Goal: Task Accomplishment & Management: Manage account settings

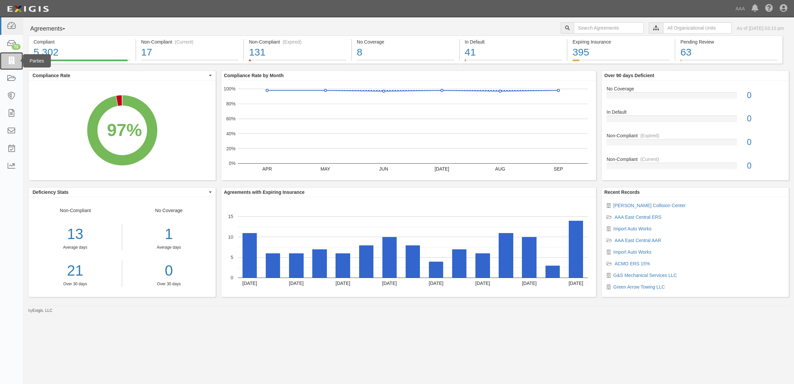
click at [5, 58] on link at bounding box center [11, 61] width 23 height 18
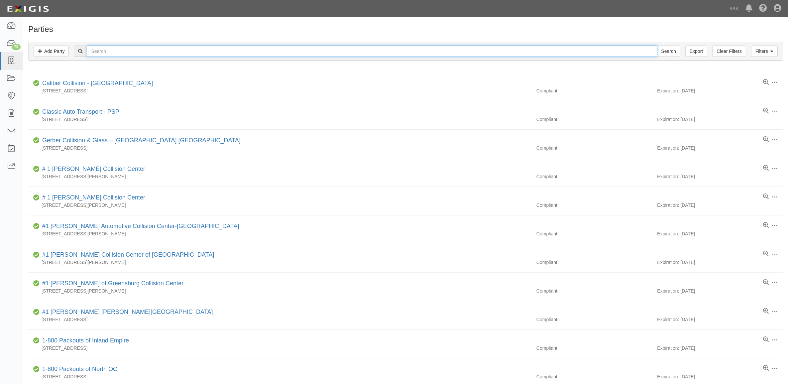
click at [202, 52] on input "text" at bounding box center [372, 51] width 570 height 11
type input "Advantage Towing"
click at [657, 46] on input "Search" at bounding box center [668, 51] width 23 height 11
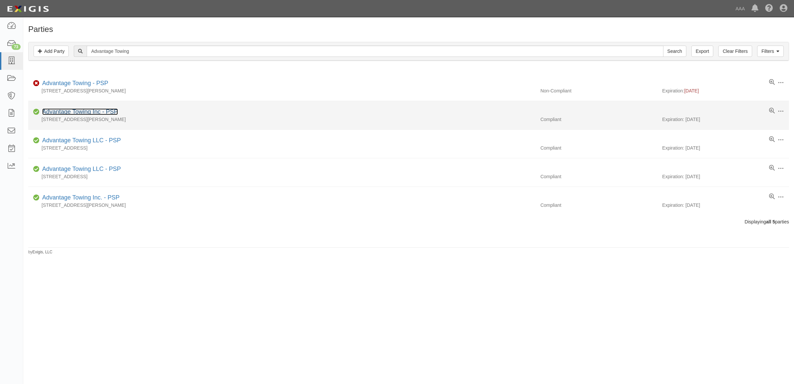
click at [82, 113] on link "Advantage Towing Inc - PSP" at bounding box center [80, 111] width 76 height 7
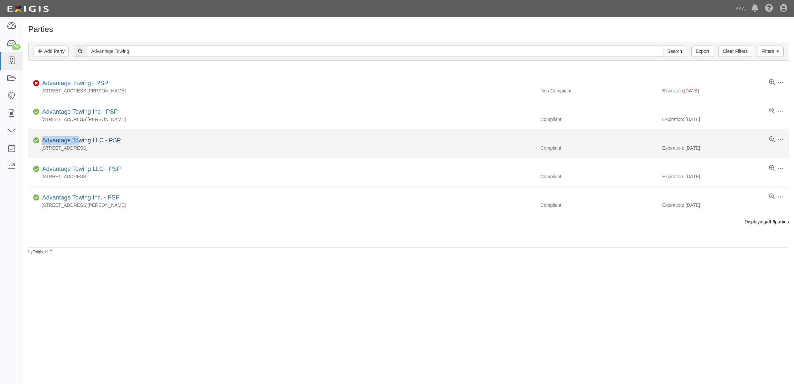
click at [77, 138] on li "Edit Log activity Add task Send message Archive Compliant Advantage Towing LLC …" at bounding box center [408, 144] width 761 height 29
drag, startPoint x: 77, startPoint y: 138, endPoint x: 78, endPoint y: 141, distance: 3.5
click at [78, 141] on link "Advantage Towing LLC - PSP" at bounding box center [81, 140] width 79 height 7
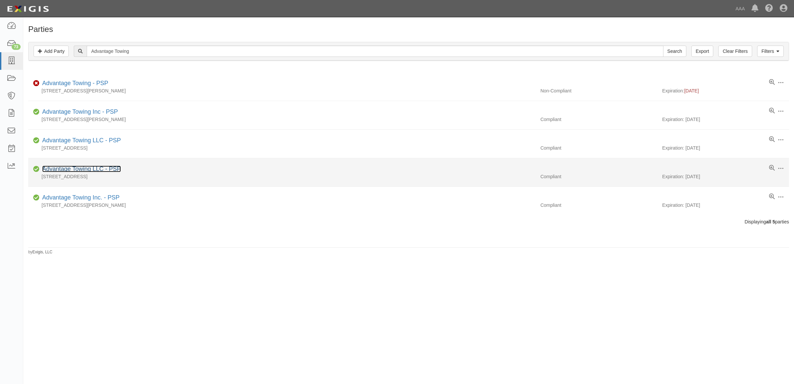
click at [92, 167] on link "Advantage Towing LLC - PSP" at bounding box center [81, 168] width 79 height 7
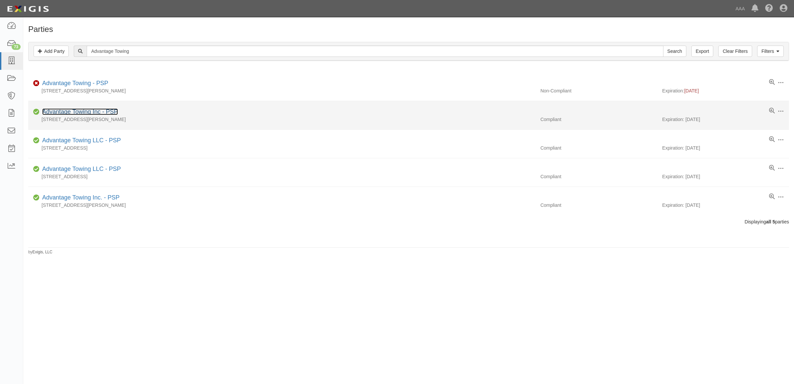
click at [82, 114] on link "Advantage Towing Inc - PSP" at bounding box center [80, 111] width 76 height 7
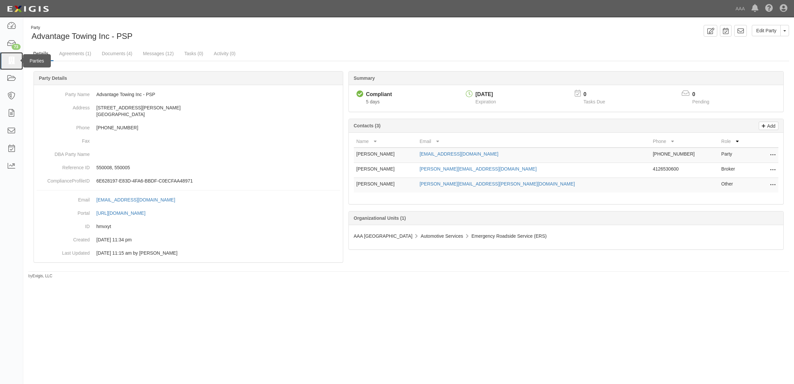
click at [11, 60] on icon at bounding box center [11, 61] width 9 height 8
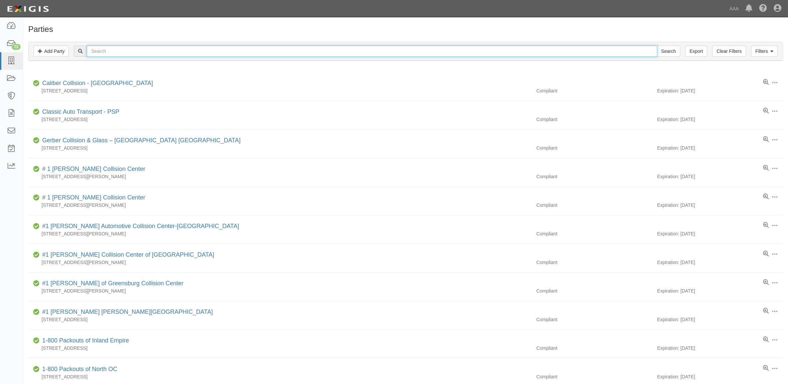
click at [153, 51] on input "text" at bounding box center [372, 51] width 570 height 11
type input "1368"
click at [657, 46] on input "Search" at bounding box center [668, 51] width 23 height 11
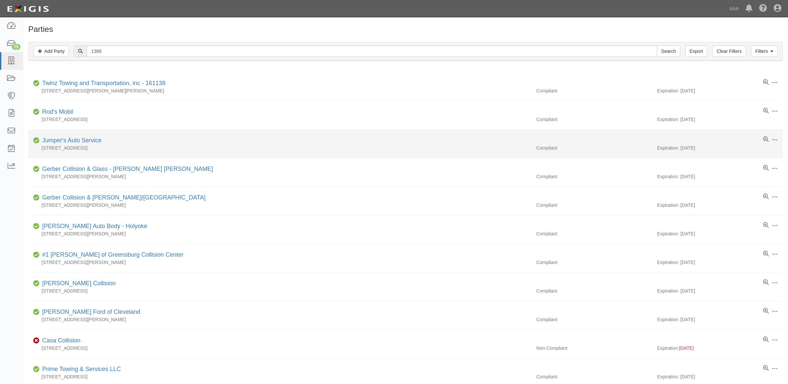
click at [101, 140] on div "Jumper's Auto Service" at bounding box center [71, 140] width 62 height 9
click at [92, 140] on link "Jumper's Auto Service" at bounding box center [71, 140] width 59 height 7
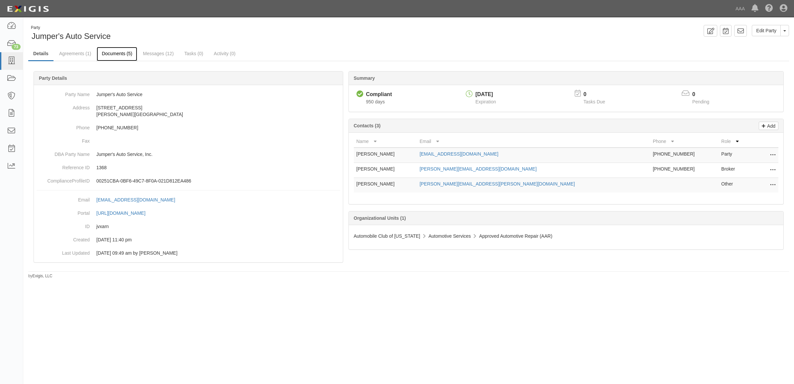
click at [120, 55] on link "Documents (5)" at bounding box center [117, 54] width 41 height 14
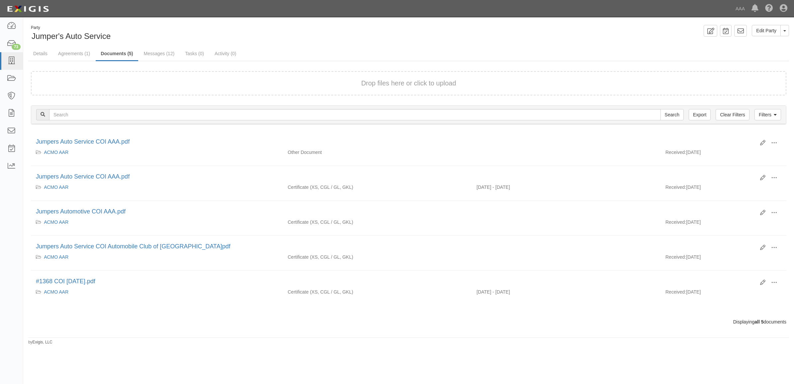
click at [190, 81] on div "Drop files here or click to upload" at bounding box center [408, 83] width 741 height 10
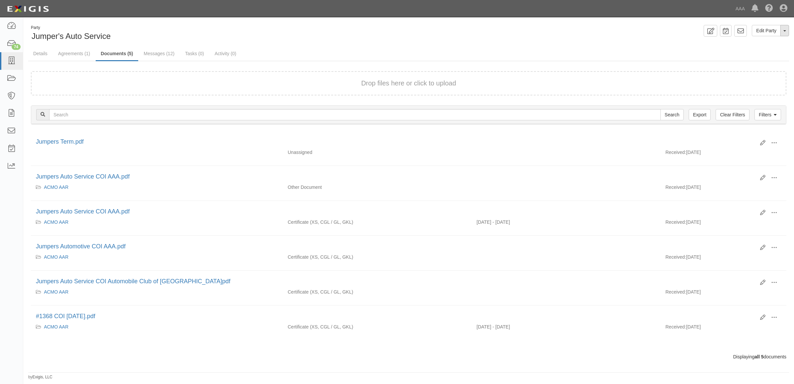
click at [783, 33] on button "Toggle Party Dropdown" at bounding box center [784, 30] width 9 height 11
click at [763, 51] on link "Archive Party" at bounding box center [762, 51] width 52 height 9
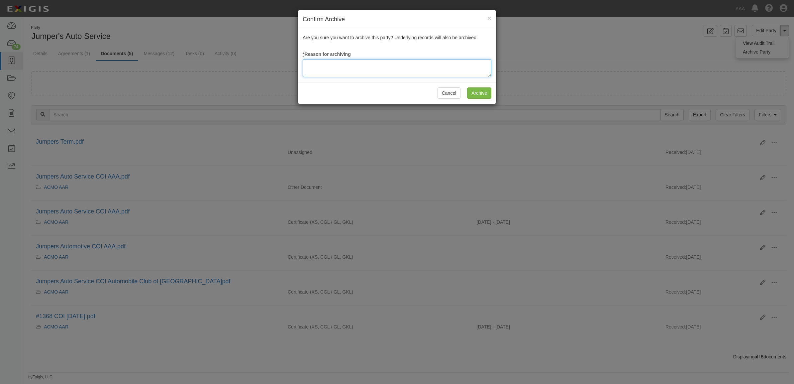
click at [399, 75] on textarea at bounding box center [397, 68] width 189 height 18
type textarea "Station Terminated"
click at [479, 93] on input "Archive" at bounding box center [479, 92] width 24 height 11
